Goal: Task Accomplishment & Management: Use online tool/utility

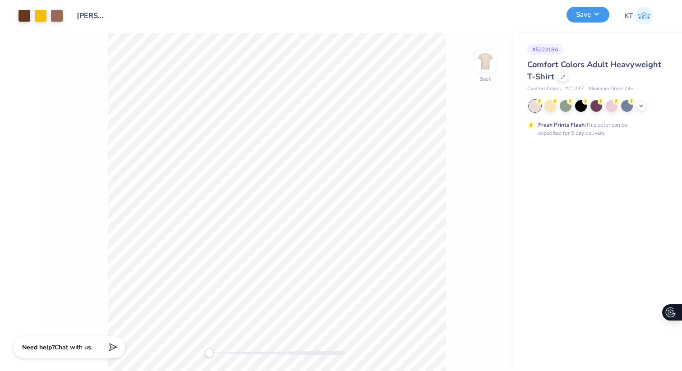
click at [584, 20] on button "Save" at bounding box center [587, 15] width 43 height 16
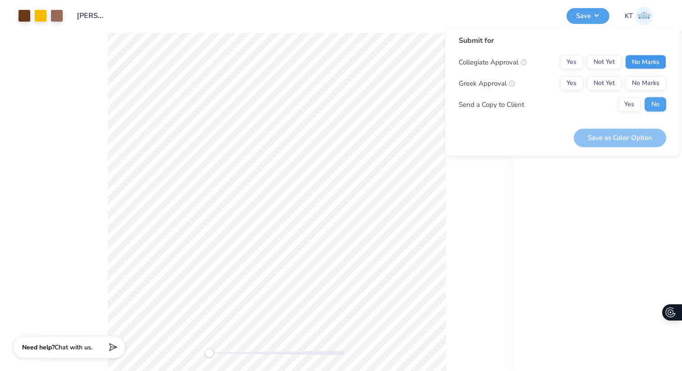
click at [640, 63] on button "No Marks" at bounding box center [645, 62] width 41 height 14
click at [570, 82] on button "Yes" at bounding box center [570, 83] width 23 height 14
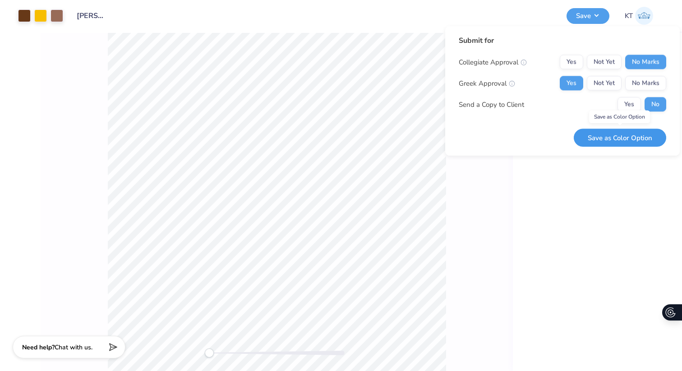
click at [597, 136] on button "Save as Color Option" at bounding box center [619, 137] width 92 height 18
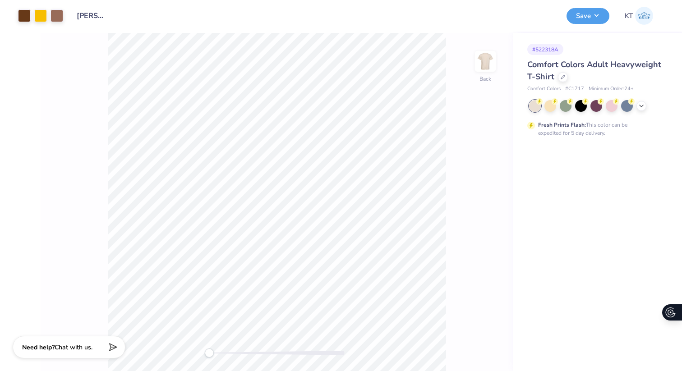
click at [55, 157] on div "Back" at bounding box center [277, 202] width 472 height 338
click at [652, 15] on img at bounding box center [644, 16] width 18 height 18
click at [561, 75] on icon at bounding box center [562, 76] width 5 height 5
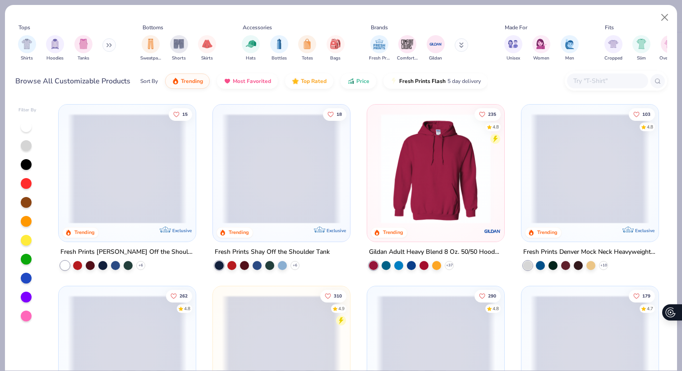
click at [599, 78] on input "text" at bounding box center [606, 81] width 69 height 10
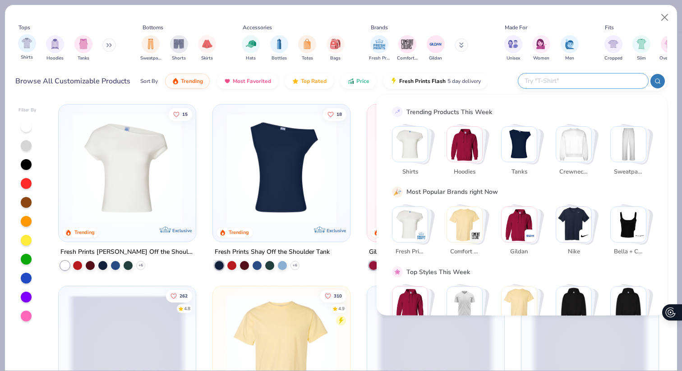
click at [24, 52] on div "Shirts" at bounding box center [27, 47] width 18 height 27
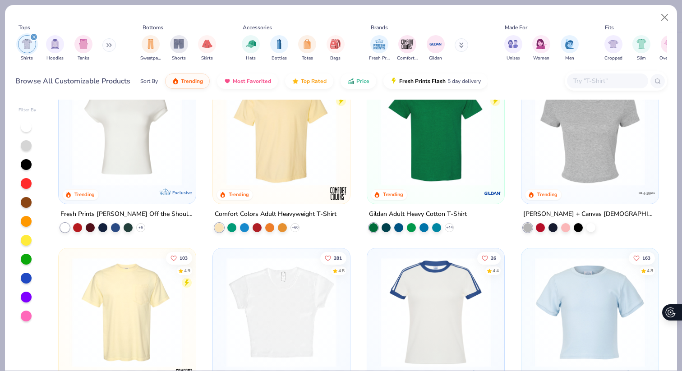
scroll to position [14, 0]
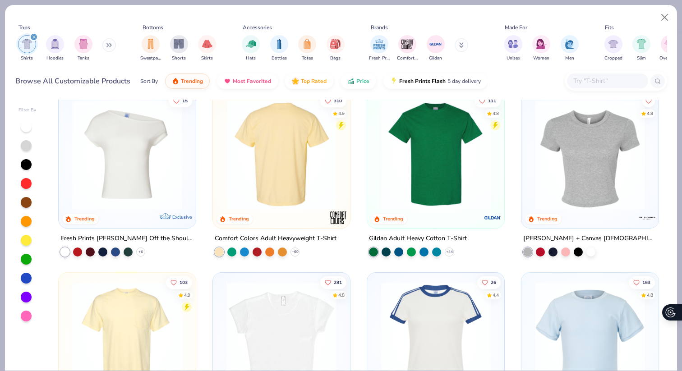
click at [281, 164] on img at bounding box center [281, 155] width 119 height 110
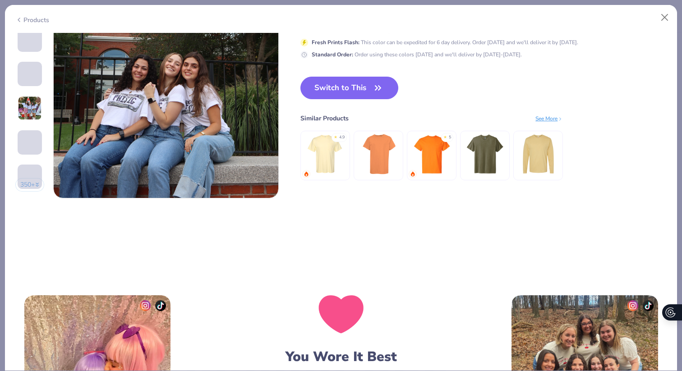
scroll to position [1507, 0]
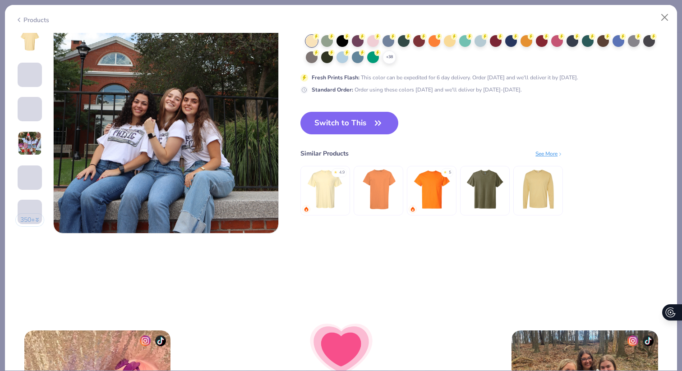
click at [547, 151] on div "See More" at bounding box center [548, 153] width 27 height 8
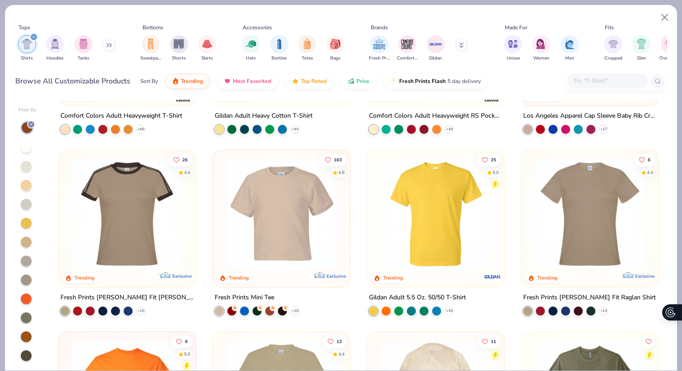
scroll to position [123, 0]
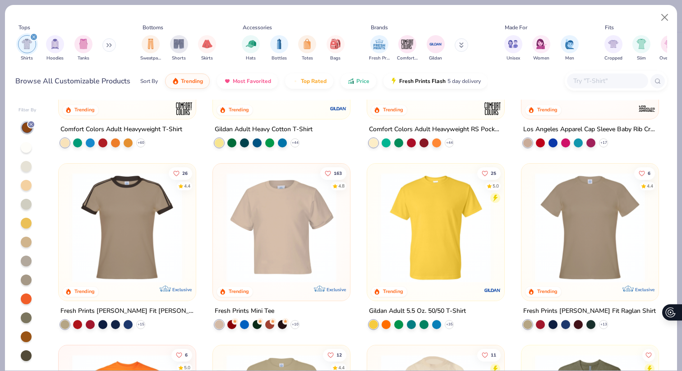
click at [275, 240] on img at bounding box center [281, 228] width 119 height 110
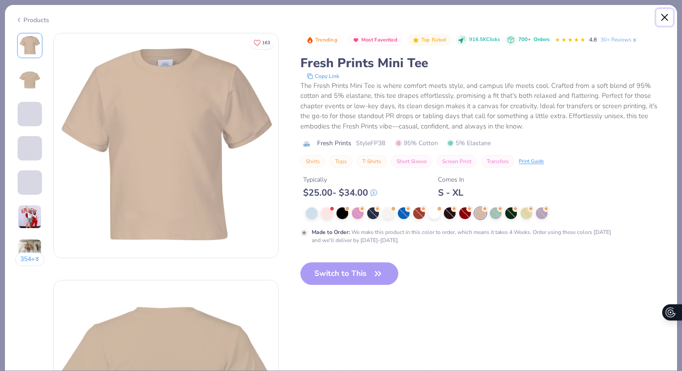
click at [664, 15] on button "Close" at bounding box center [664, 17] width 17 height 17
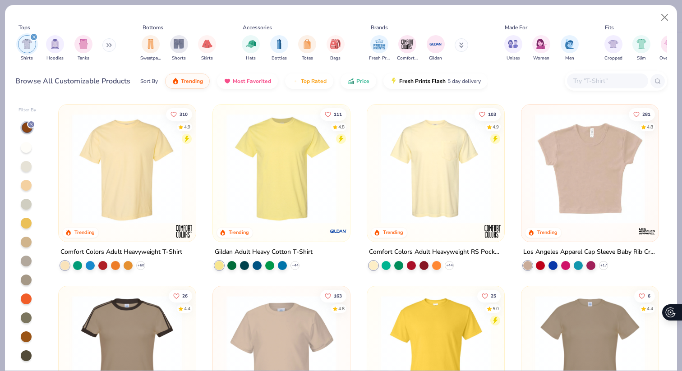
click at [272, 171] on img at bounding box center [281, 169] width 119 height 110
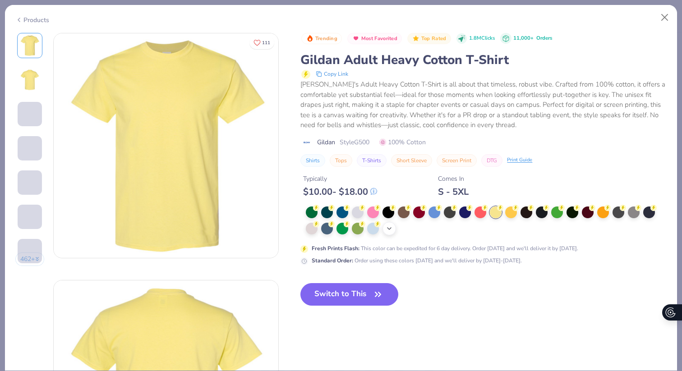
click at [390, 231] on icon at bounding box center [388, 228] width 7 height 7
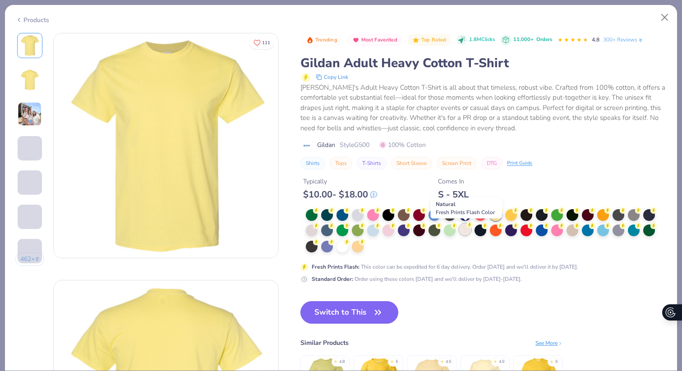
click at [463, 230] on div at bounding box center [465, 230] width 12 height 12
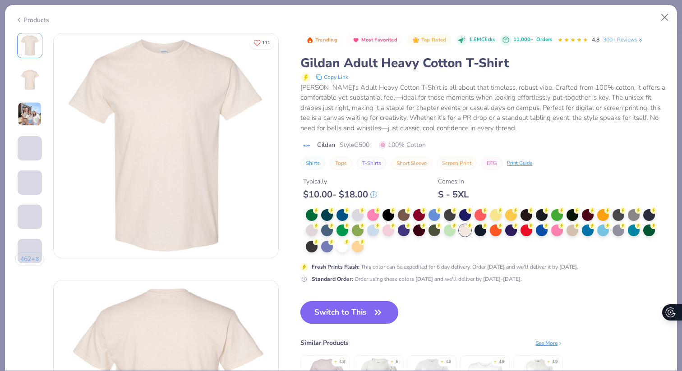
click at [365, 315] on button "Switch to This" at bounding box center [349, 312] width 98 height 23
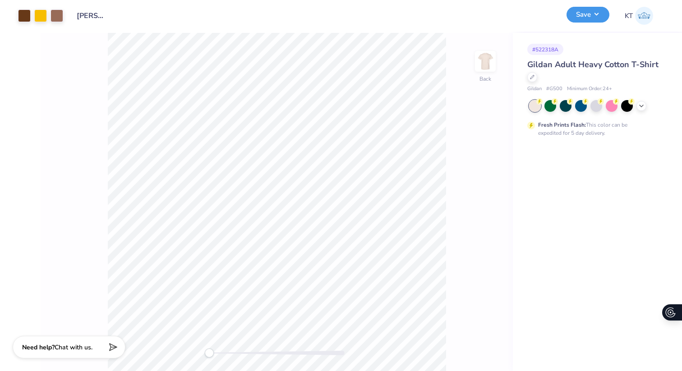
click at [586, 18] on button "Save" at bounding box center [587, 15] width 43 height 16
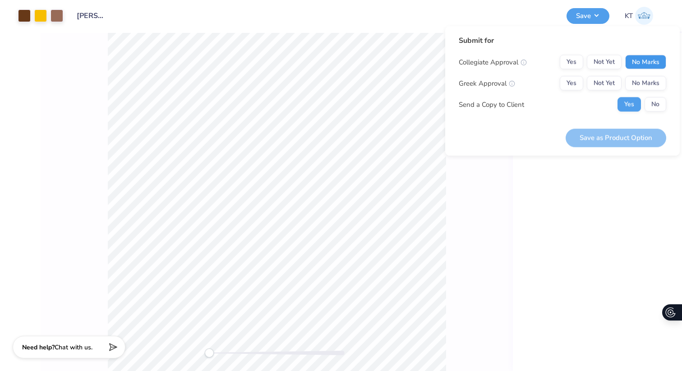
click at [645, 57] on button "No Marks" at bounding box center [645, 62] width 41 height 14
click at [568, 87] on button "Yes" at bounding box center [570, 83] width 23 height 14
click at [651, 104] on button "No" at bounding box center [655, 104] width 22 height 14
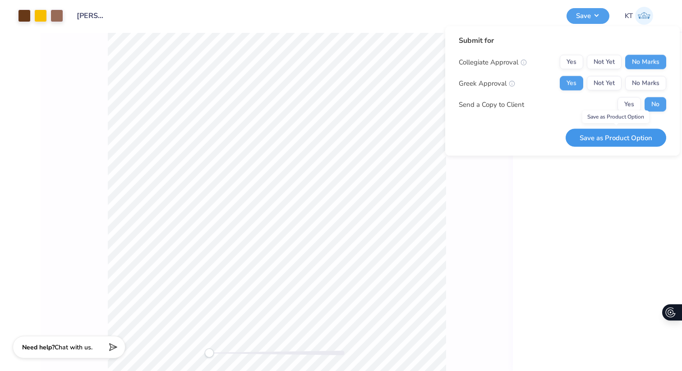
click at [609, 138] on button "Save as Product Option" at bounding box center [615, 137] width 101 height 18
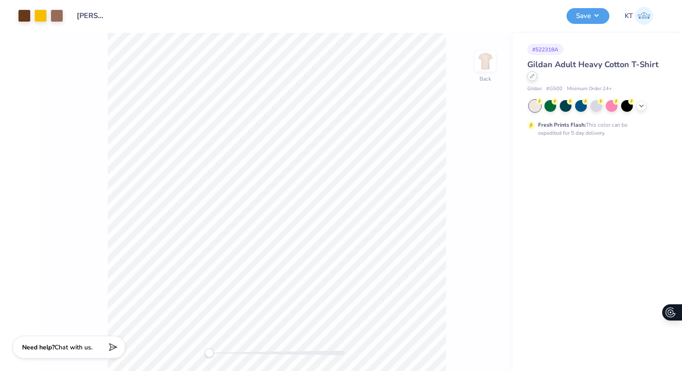
click at [531, 76] on icon at bounding box center [532, 76] width 4 height 4
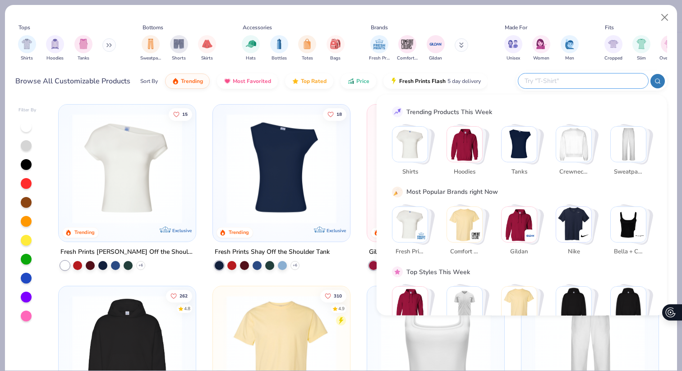
click at [578, 79] on input "text" at bounding box center [582, 81] width 118 height 10
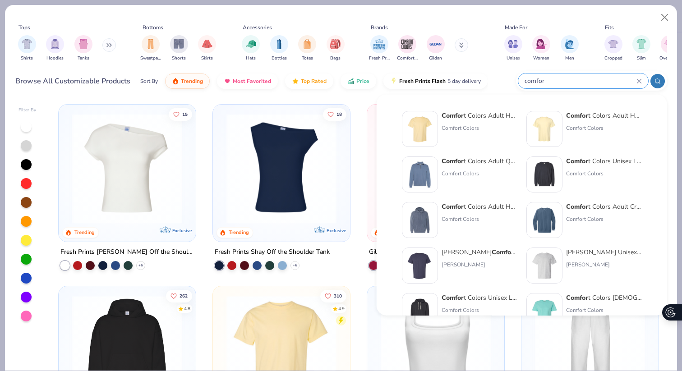
type input "comfor"
click at [456, 116] on strong "Comfor" at bounding box center [452, 115] width 22 height 9
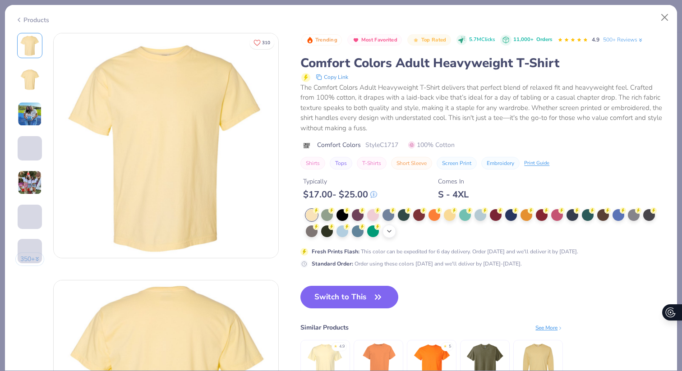
click at [389, 231] on icon at bounding box center [388, 231] width 7 height 7
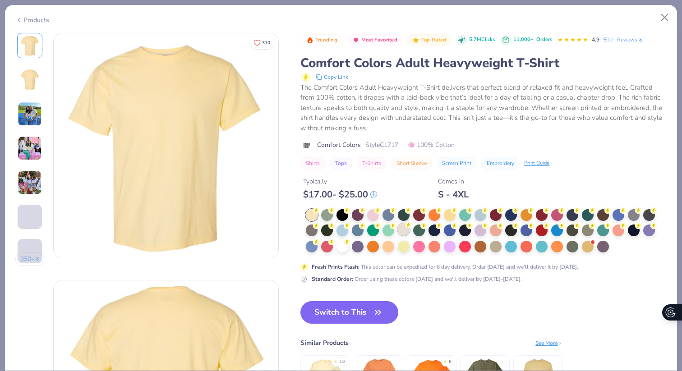
click at [403, 230] on div at bounding box center [404, 230] width 12 height 12
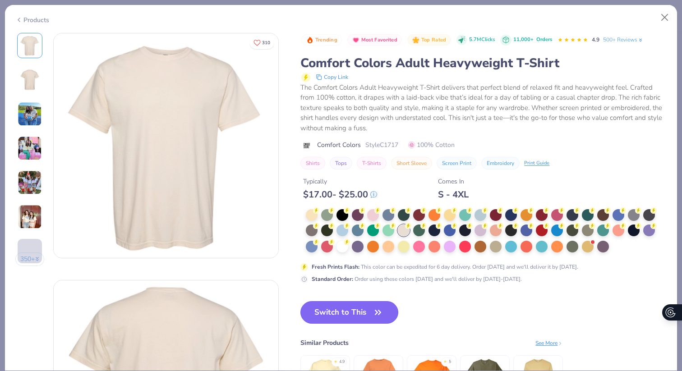
click at [346, 314] on button "Switch to This" at bounding box center [349, 312] width 98 height 23
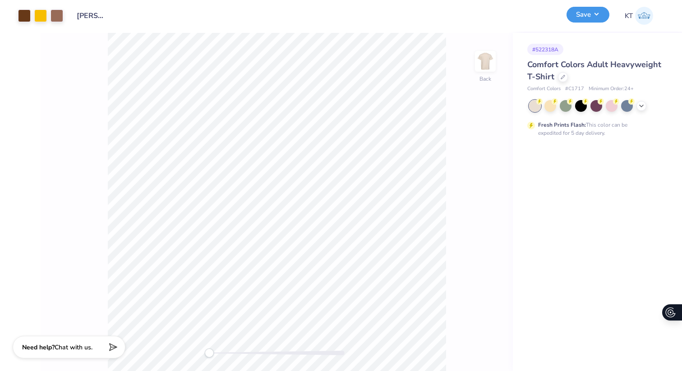
click at [577, 15] on button "Save" at bounding box center [587, 15] width 43 height 16
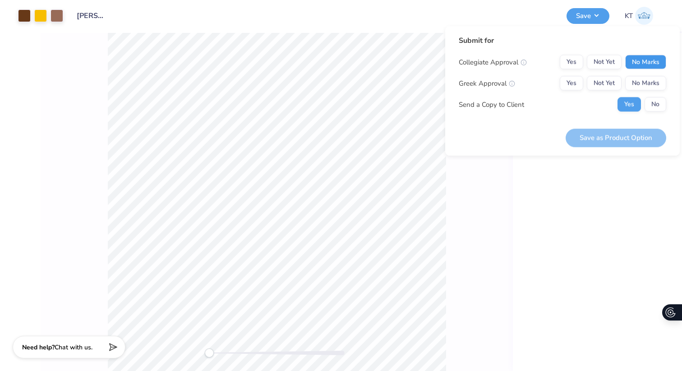
click at [645, 60] on button "No Marks" at bounding box center [645, 62] width 41 height 14
click at [567, 85] on button "Yes" at bounding box center [570, 83] width 23 height 14
click at [655, 105] on button "No" at bounding box center [655, 104] width 22 height 14
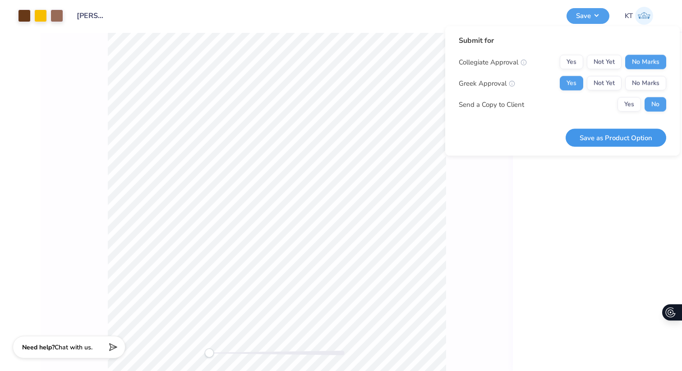
click at [630, 134] on button "Save as Product Option" at bounding box center [615, 137] width 101 height 18
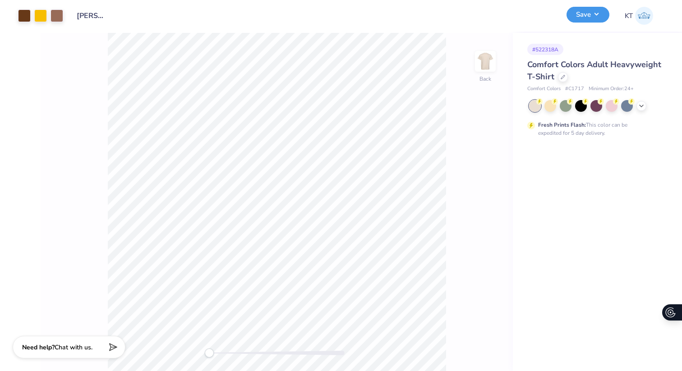
click at [588, 16] on button "Save" at bounding box center [587, 15] width 43 height 16
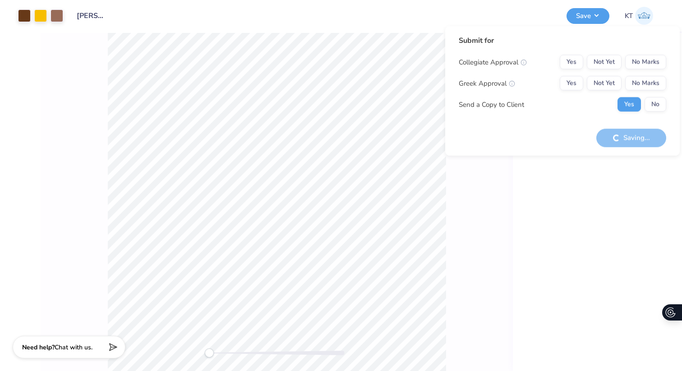
click at [593, 196] on div "# 522318A Comfort Colors Adult Heavyweight T-Shirt Comfort Colors # C1717 Minim…" at bounding box center [597, 202] width 169 height 338
